Goal: Information Seeking & Learning: Learn about a topic

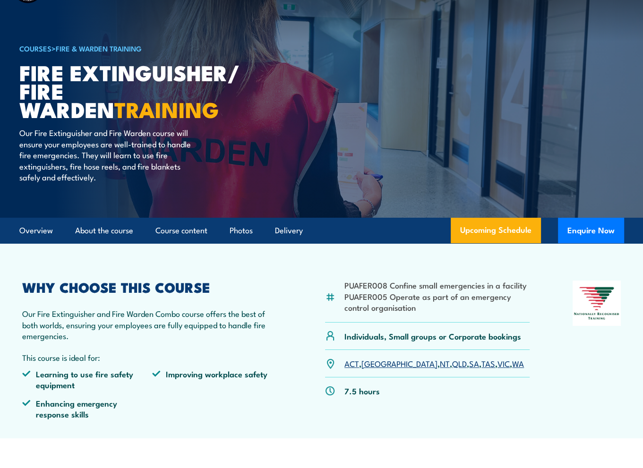
scroll to position [47, 0]
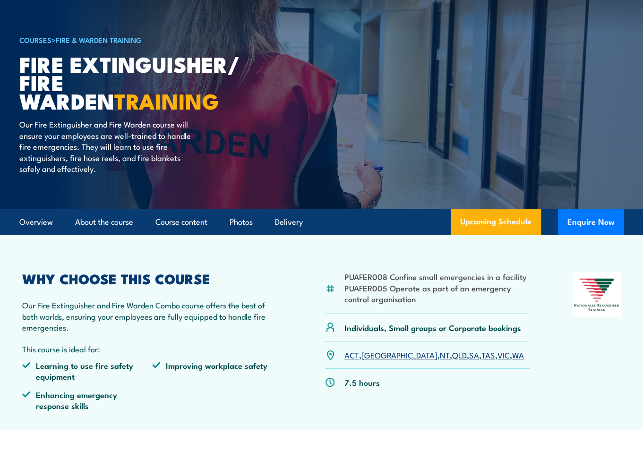
click at [330, 385] on img at bounding box center [330, 382] width 10 height 10
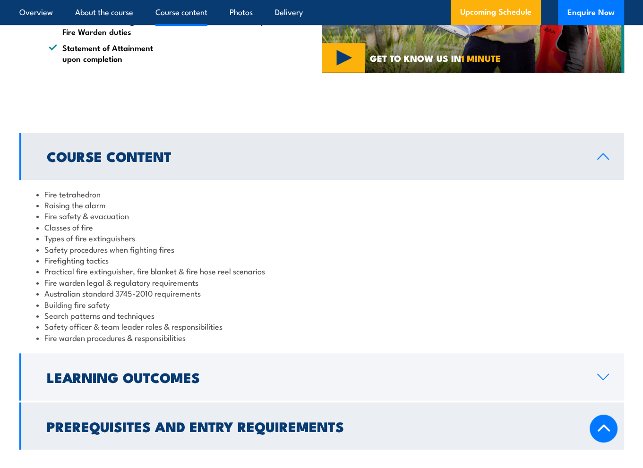
scroll to position [708, 0]
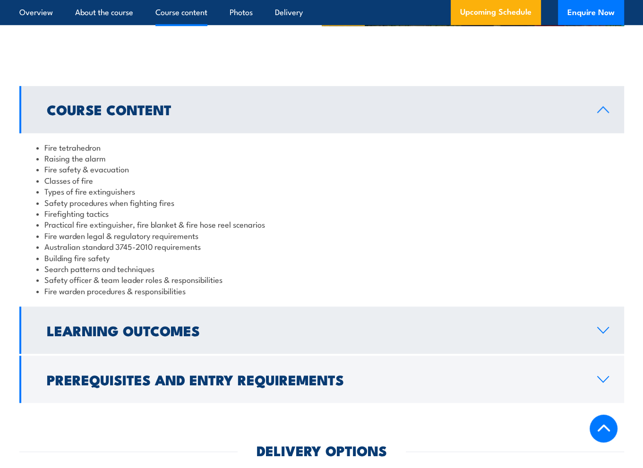
click at [231, 333] on h2 "Learning Outcomes" at bounding box center [314, 330] width 535 height 12
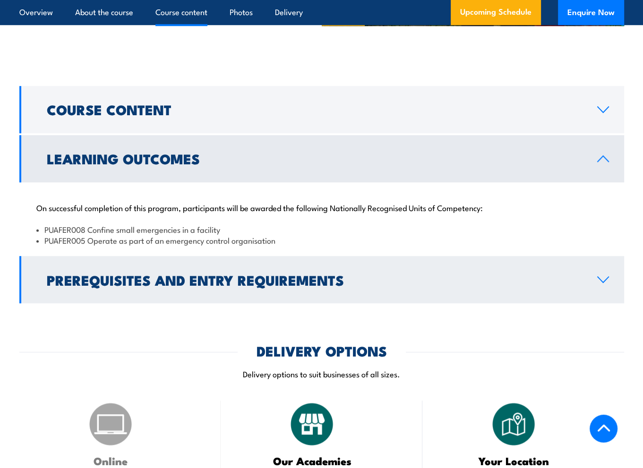
click at [255, 286] on h2 "Prerequisites and Entry Requirements" at bounding box center [314, 279] width 535 height 12
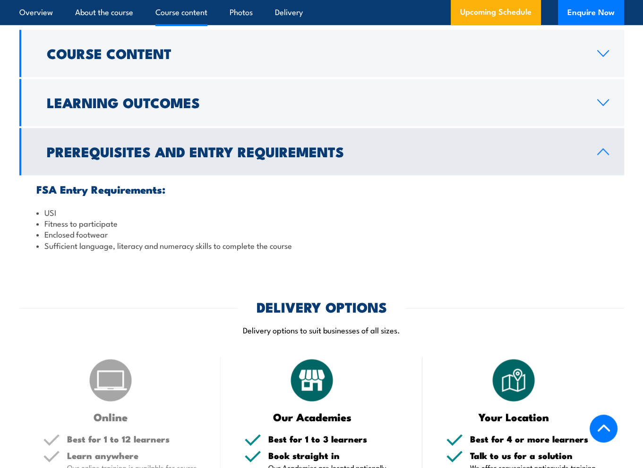
scroll to position [756, 0]
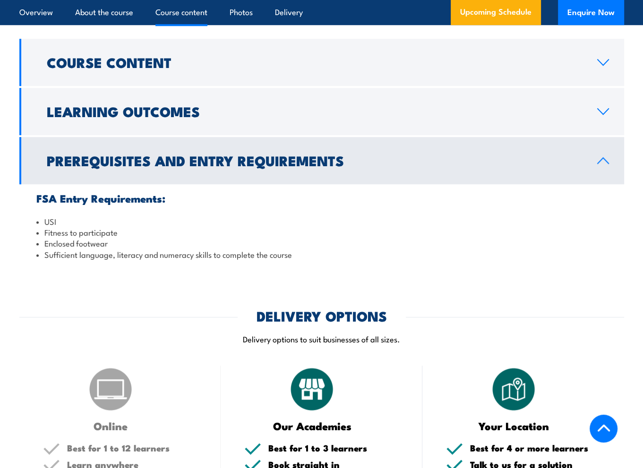
click at [191, 16] on link "Course content" at bounding box center [181, 12] width 52 height 25
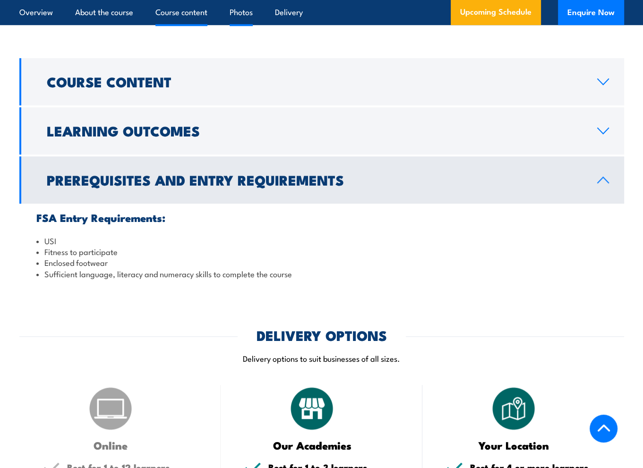
click at [235, 12] on link "Photos" at bounding box center [241, 12] width 23 height 25
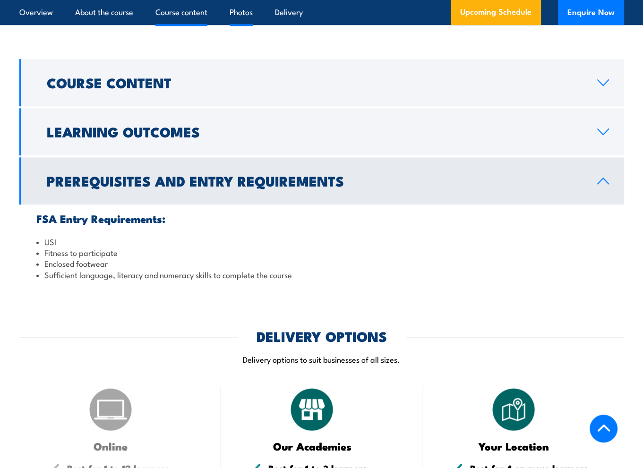
click at [235, 12] on link "Photos" at bounding box center [241, 12] width 23 height 25
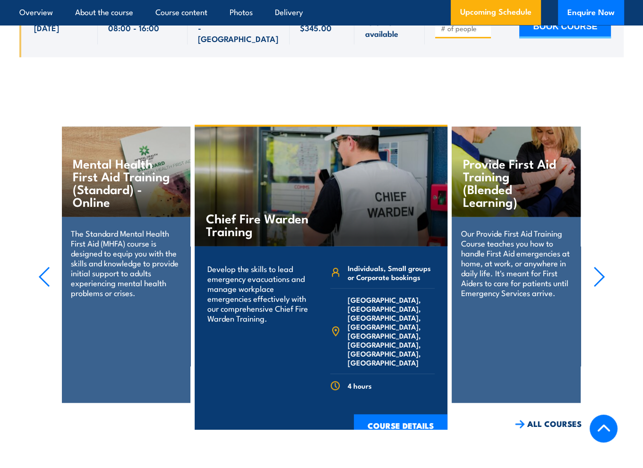
scroll to position [3771, 0]
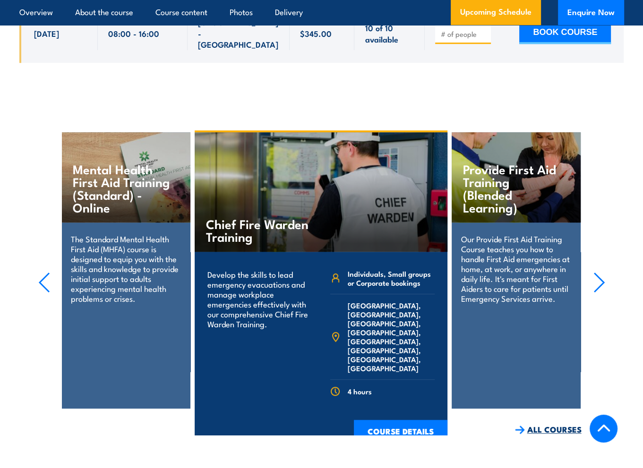
click at [545, 424] on link "ALL COURSES" at bounding box center [548, 429] width 67 height 11
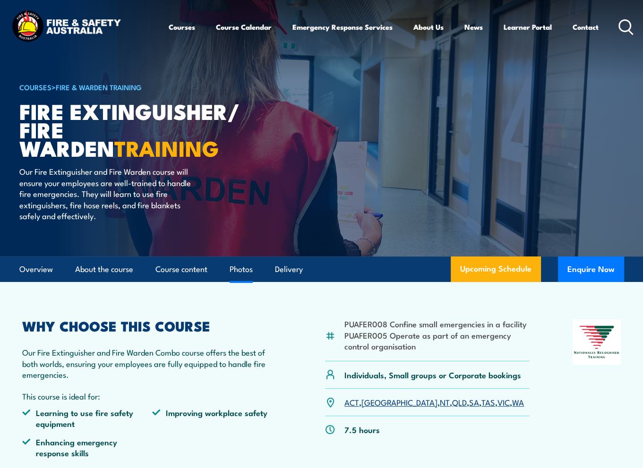
click at [238, 272] on link "Photos" at bounding box center [241, 269] width 23 height 25
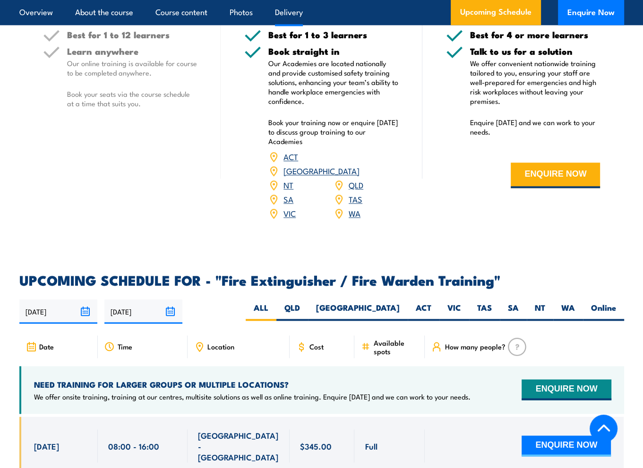
scroll to position [1166, 0]
